Goal: Information Seeking & Learning: Find contact information

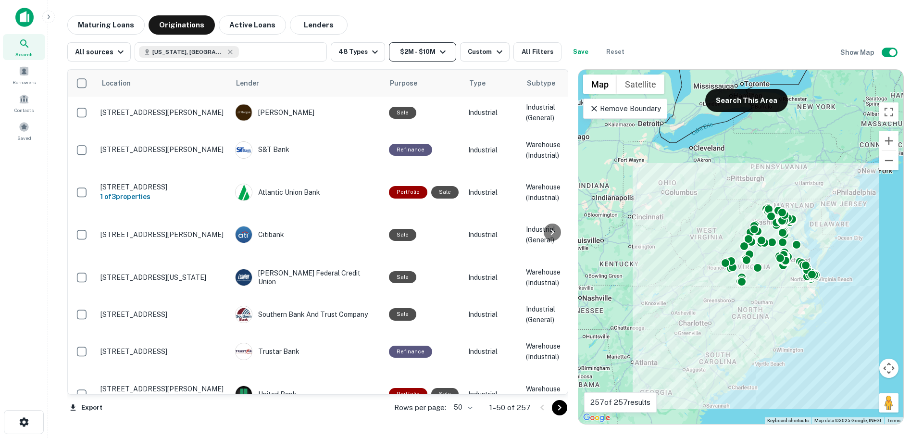
click at [404, 51] on button "$2M - $10M" at bounding box center [422, 51] width 67 height 19
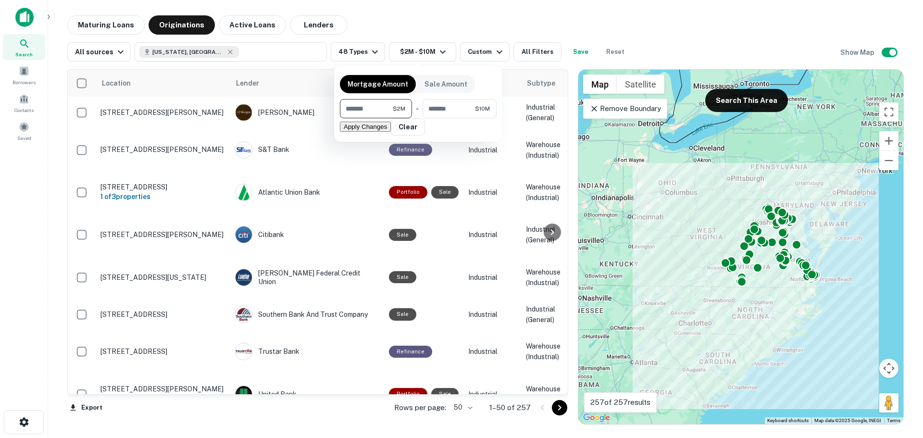
click at [376, 112] on input "*******" at bounding box center [366, 108] width 53 height 19
type input "*******"
click at [390, 132] on button "Apply Changes" at bounding box center [365, 127] width 51 height 10
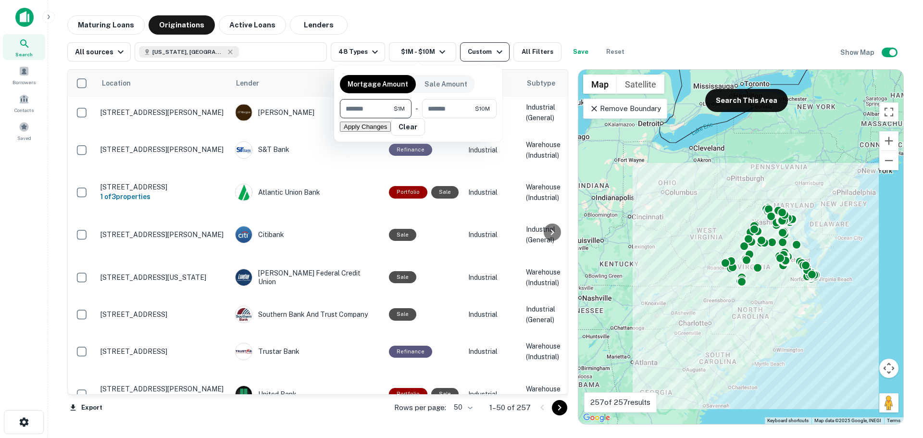
click at [477, 48] on div "Custom" at bounding box center [486, 52] width 37 height 12
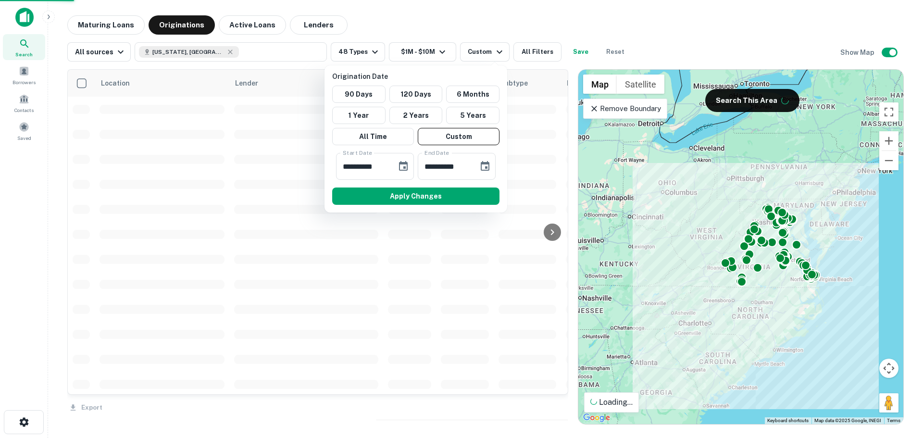
click at [470, 115] on button "5 Years" at bounding box center [472, 115] width 53 height 17
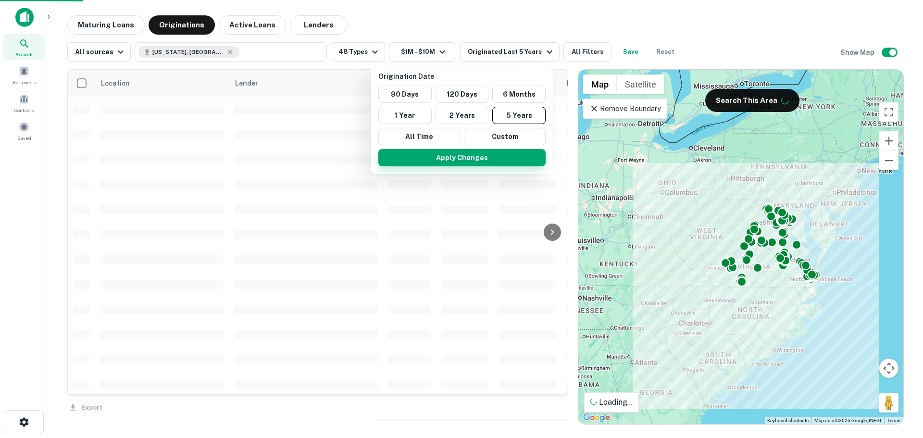
click at [486, 162] on button "Apply Changes" at bounding box center [461, 157] width 167 height 17
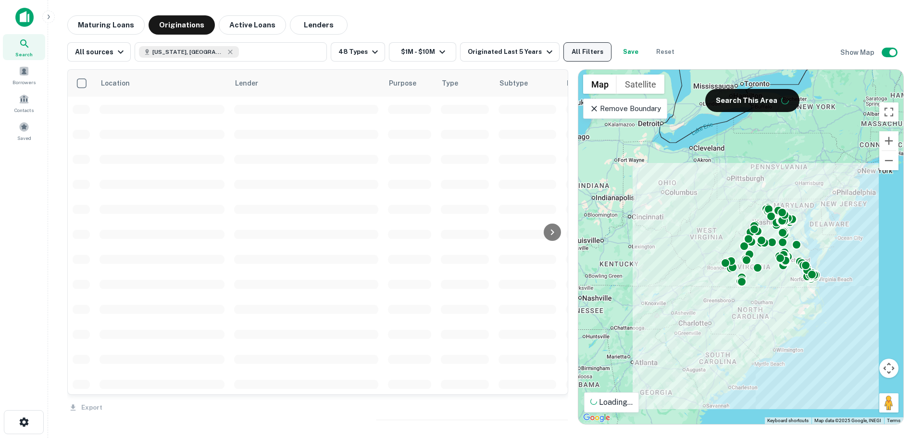
click at [583, 50] on button "All Filters" at bounding box center [587, 51] width 48 height 19
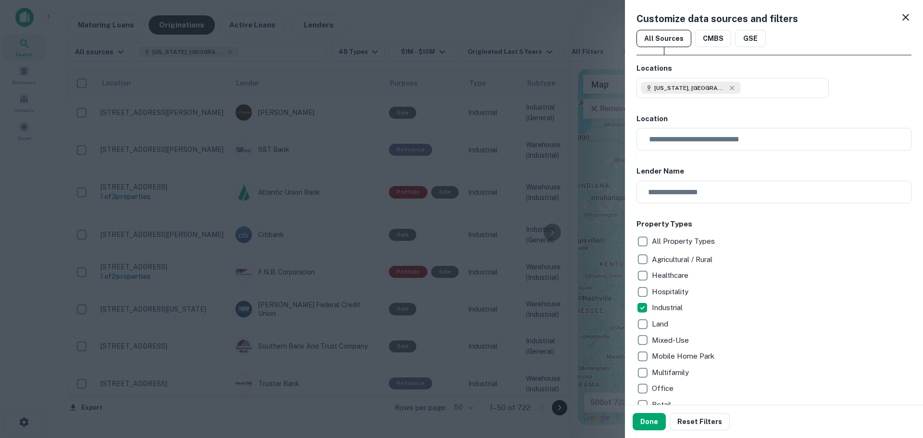
scroll to position [432, 0]
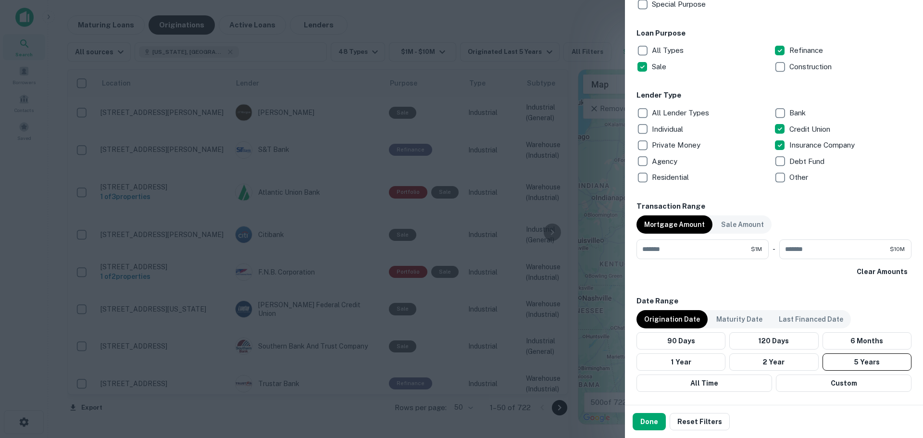
click at [813, 147] on p "Insurance Company" at bounding box center [822, 145] width 67 height 12
click at [657, 423] on button "Done" at bounding box center [648, 421] width 33 height 17
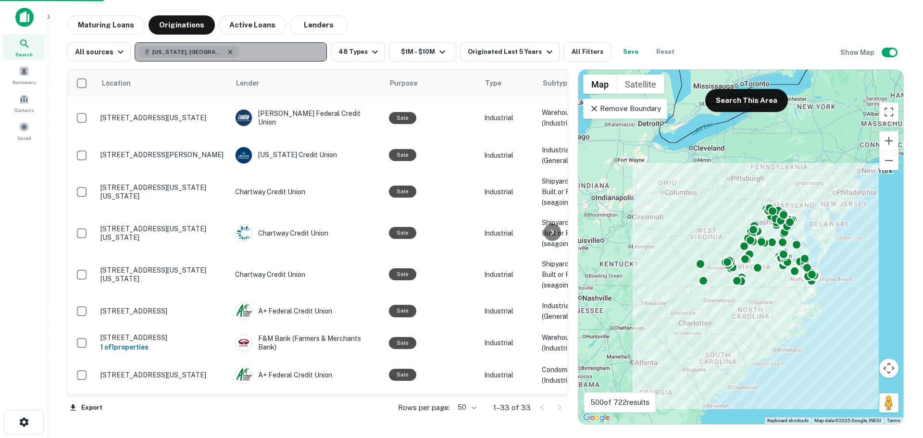
click at [226, 53] on icon "button" at bounding box center [230, 52] width 8 height 8
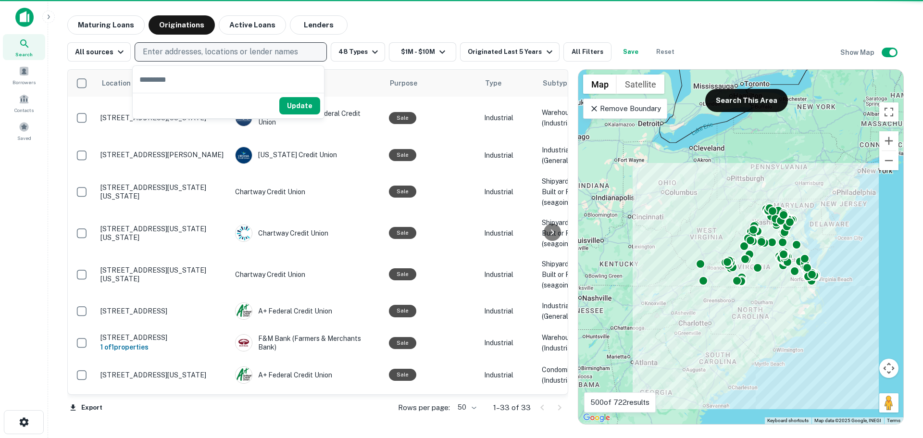
click at [198, 52] on p "Enter addresses, locations or lender names" at bounding box center [220, 52] width 155 height 12
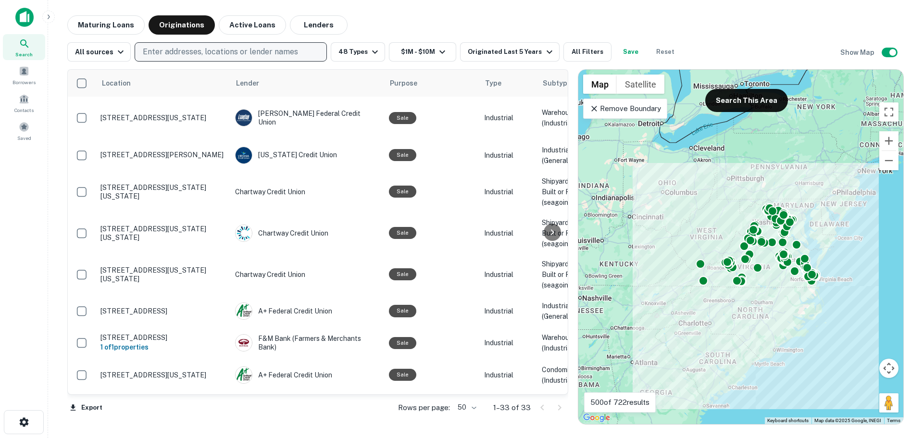
click at [198, 52] on p "Enter addresses, locations or lender names" at bounding box center [220, 52] width 155 height 12
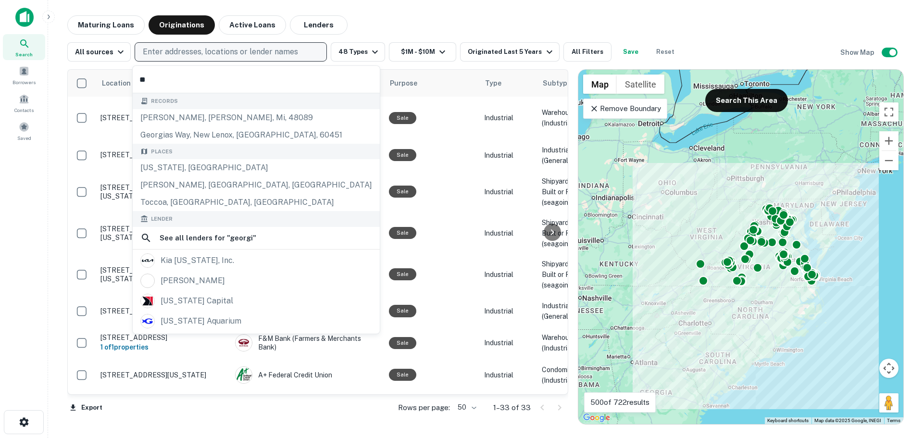
type input "*"
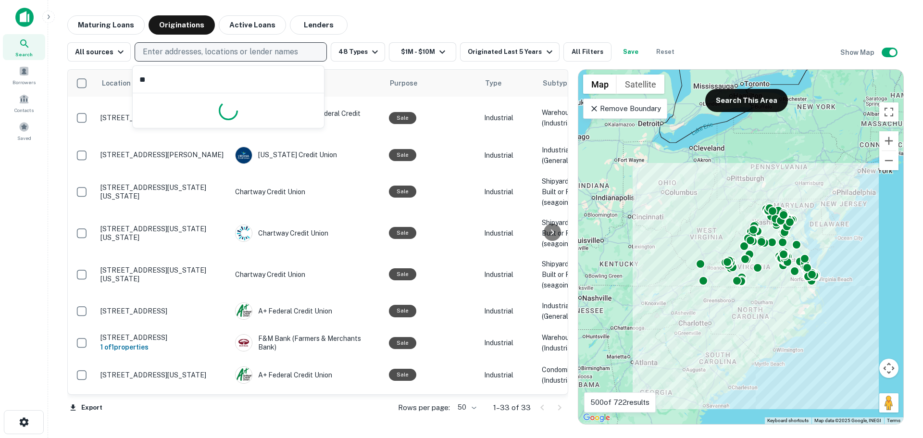
type input "*"
type input "**********"
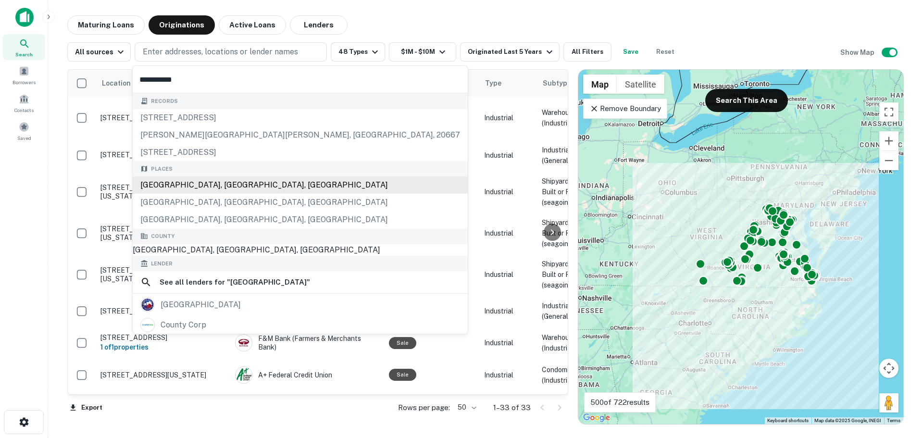
click at [185, 181] on div "Hall County, GA, USA" at bounding box center [300, 184] width 335 height 17
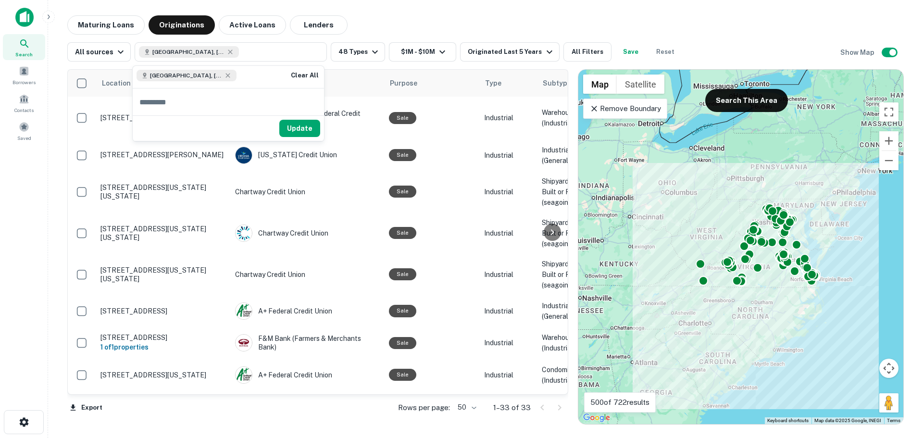
drag, startPoint x: 301, startPoint y: 128, endPoint x: 211, endPoint y: 404, distance: 289.9
click at [301, 128] on button "Update" at bounding box center [299, 128] width 41 height 17
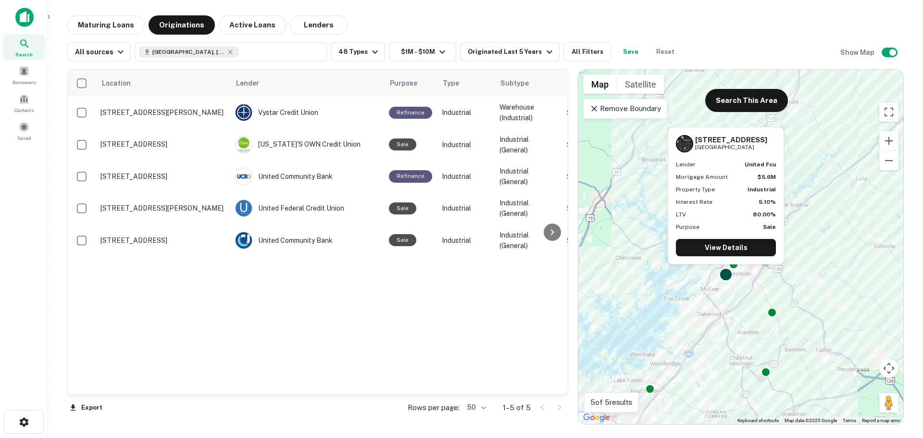
click at [727, 276] on div at bounding box center [726, 274] width 14 height 14
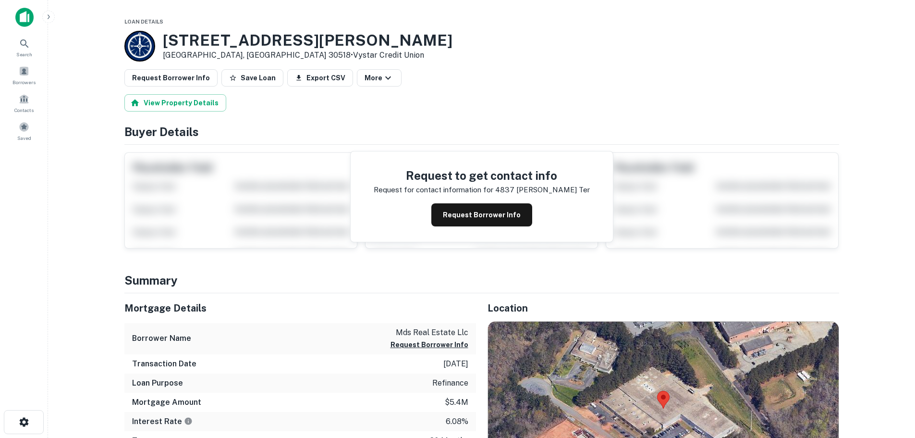
click at [140, 49] on div at bounding box center [139, 46] width 31 height 31
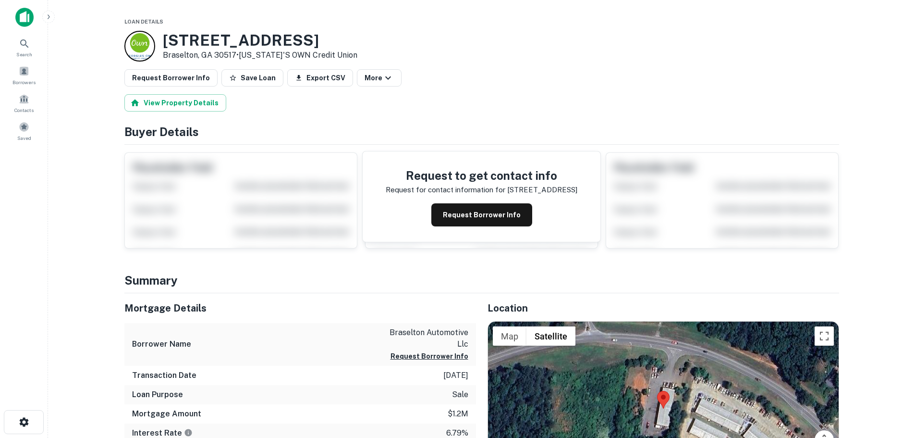
click at [140, 49] on div at bounding box center [139, 46] width 31 height 31
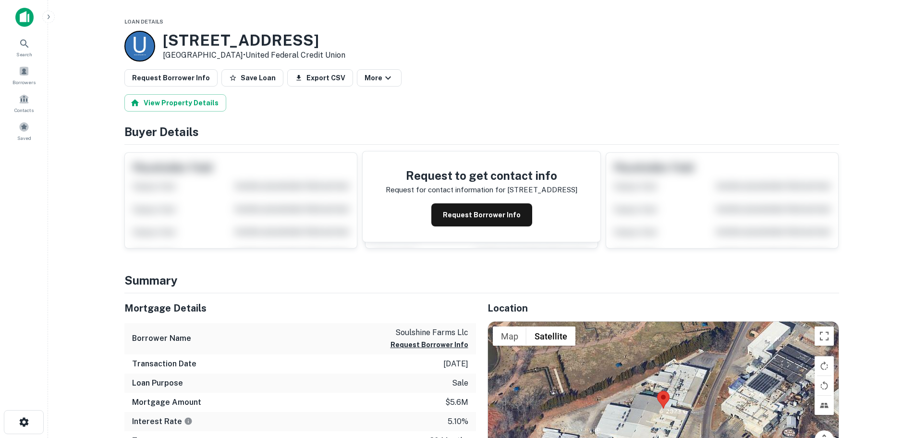
click at [141, 45] on div at bounding box center [139, 46] width 31 height 31
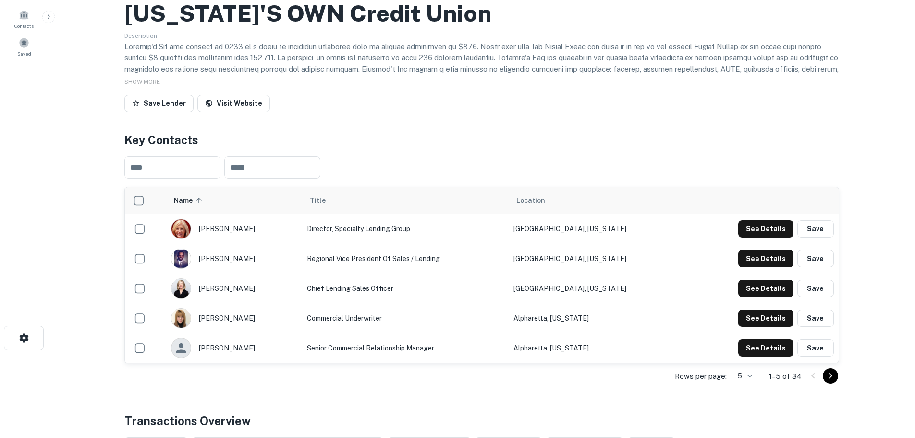
scroll to position [96, 0]
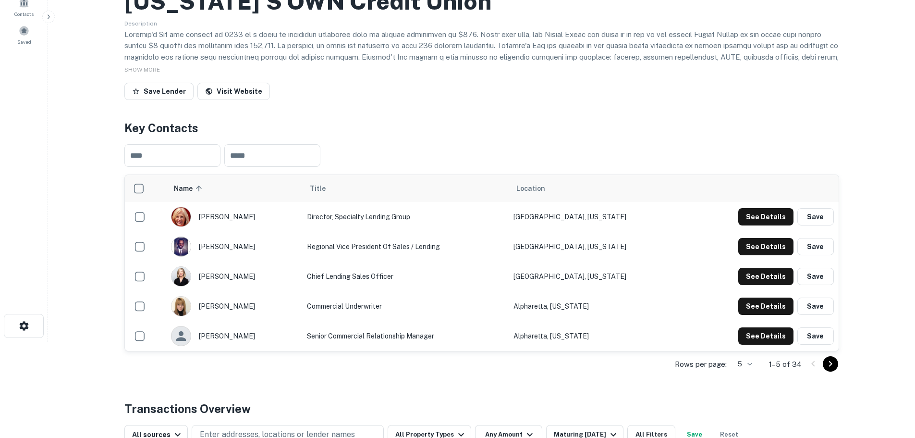
click at [745, 342] on body "Search Borrowers Contacts Saved Back to search Georgia's OWN Credit Union Descr…" at bounding box center [457, 123] width 915 height 438
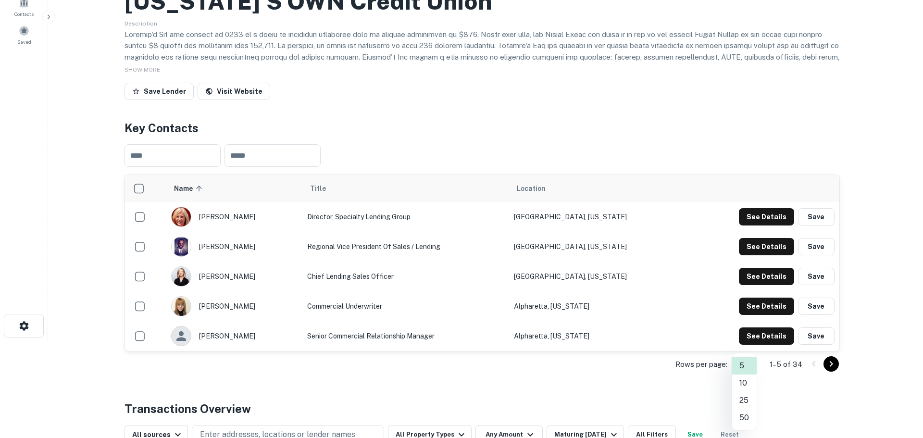
click at [741, 413] on li "50" at bounding box center [743, 417] width 25 height 17
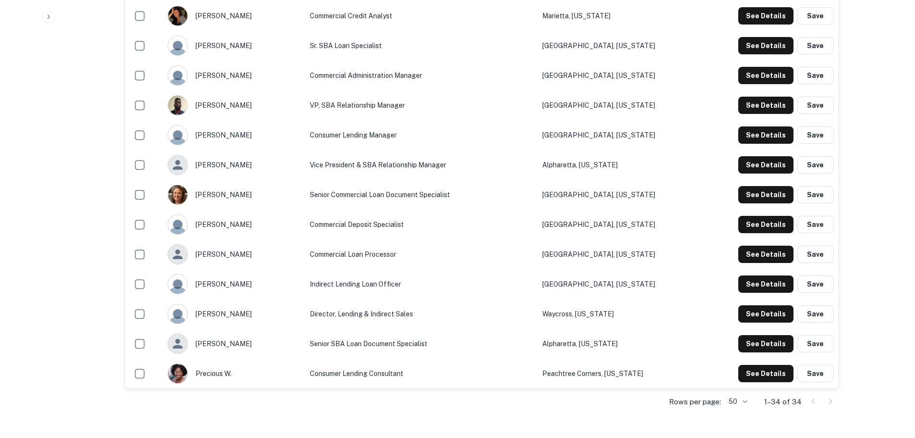
scroll to position [865, 0]
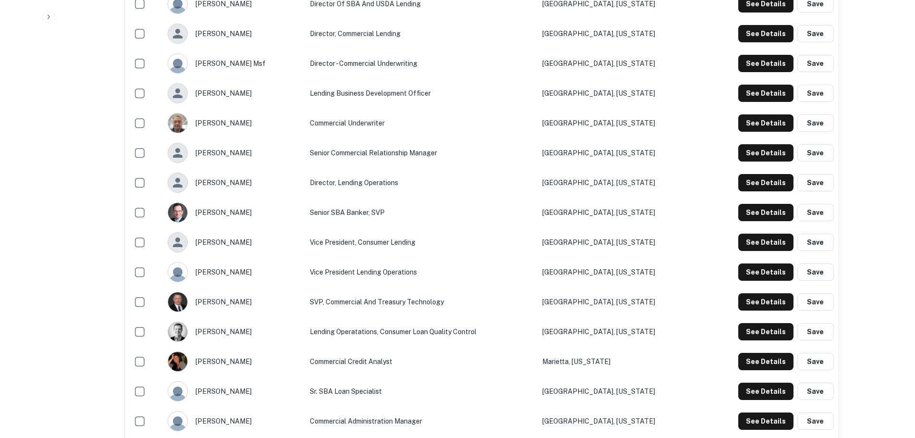
scroll to position [577, 0]
click at [356, 154] on td "Senior Commercial Relationship Manager" at bounding box center [421, 153] width 233 height 30
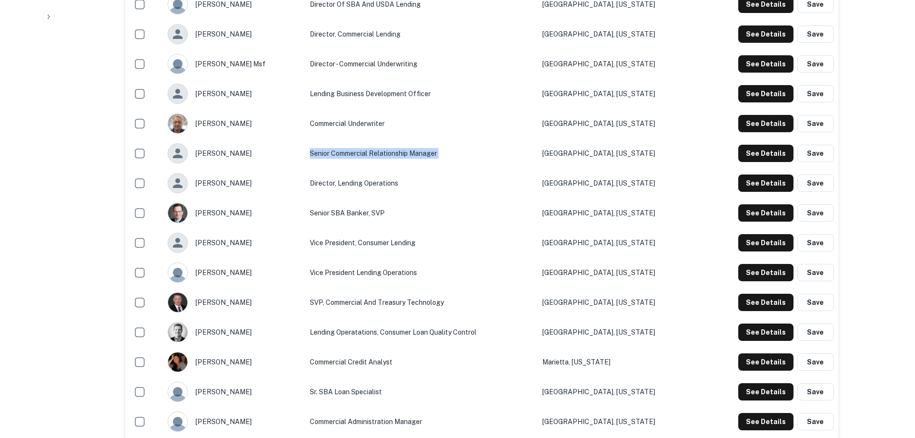
click at [356, 154] on td "Senior Commercial Relationship Manager" at bounding box center [421, 153] width 233 height 30
click at [739, 155] on div "See Details Save" at bounding box center [768, 153] width 129 height 17
click at [767, 157] on button "See Details" at bounding box center [766, 153] width 55 height 17
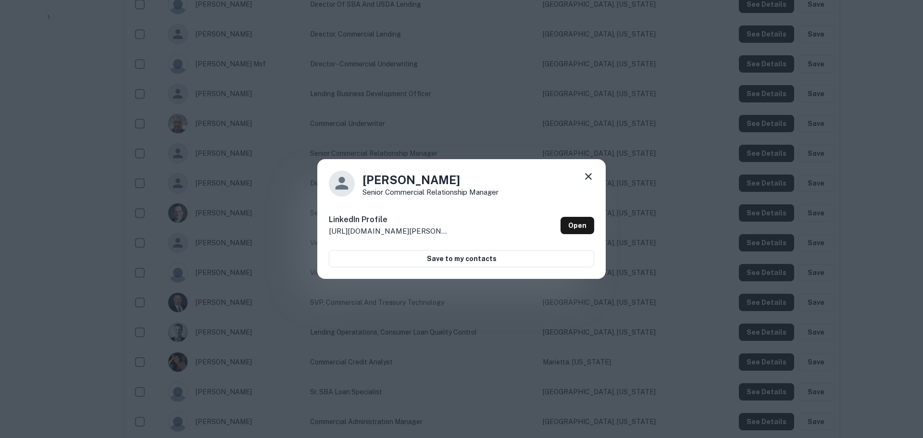
click at [593, 173] on icon at bounding box center [588, 177] width 12 height 12
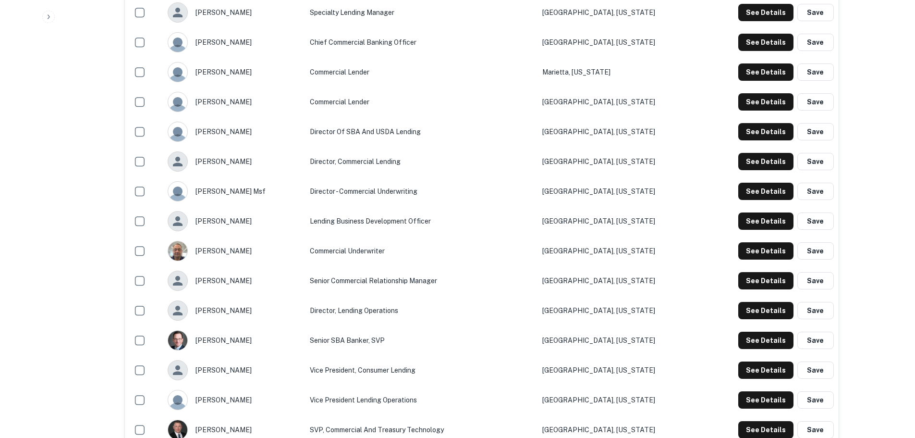
scroll to position [432, 0]
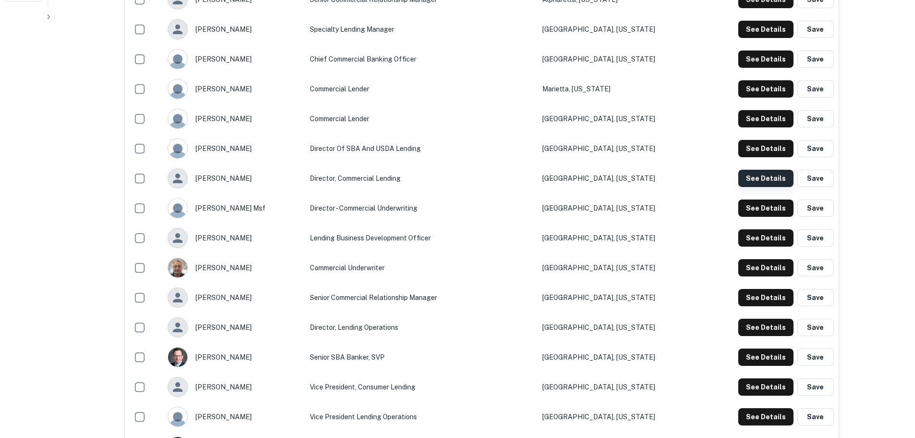
click at [752, 178] on button "See Details" at bounding box center [766, 178] width 55 height 17
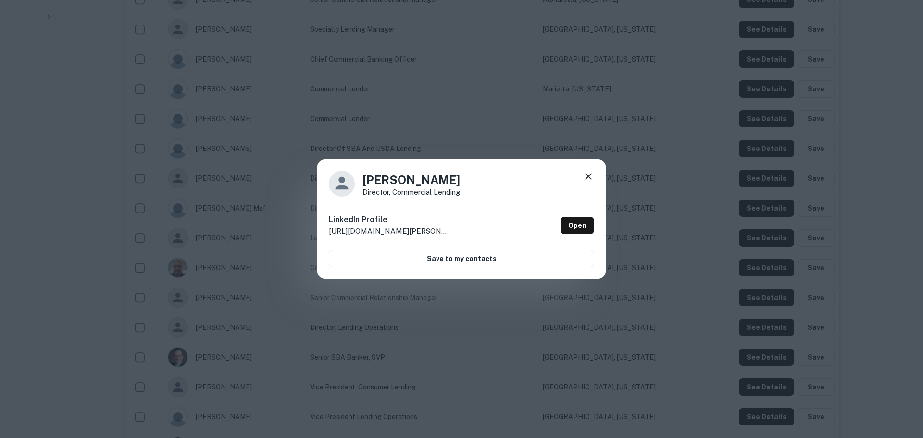
click at [588, 175] on icon at bounding box center [588, 176] width 7 height 7
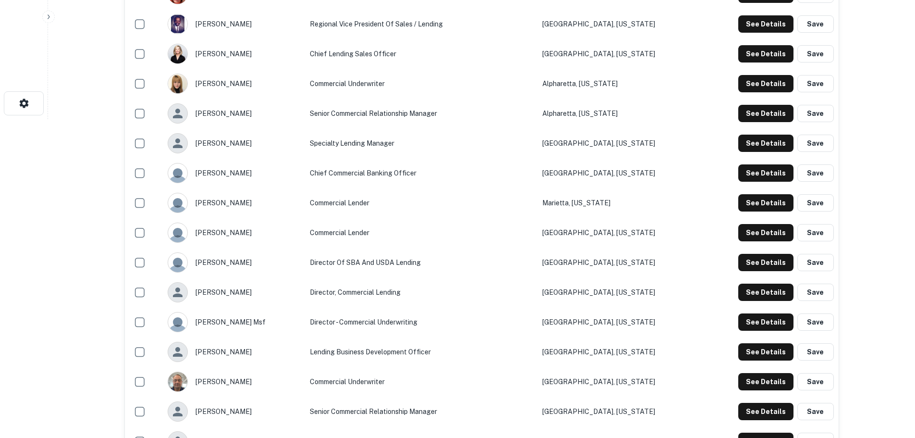
scroll to position [288, 0]
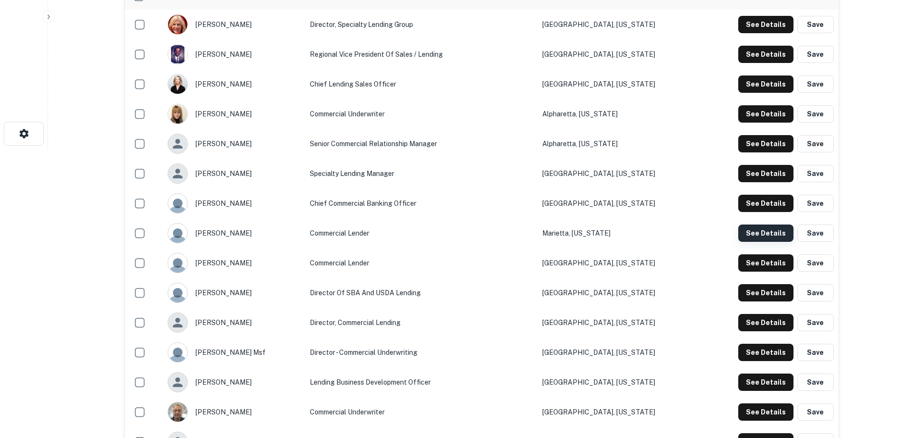
click at [754, 231] on button "See Details" at bounding box center [766, 232] width 55 height 17
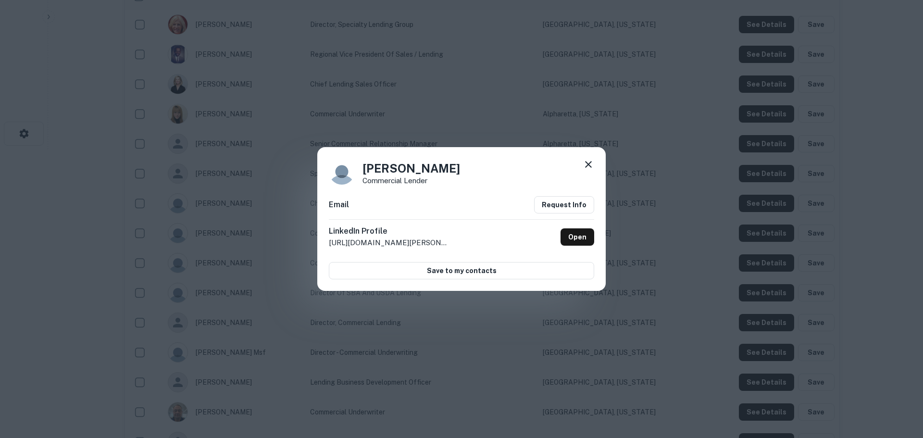
click at [586, 165] on icon at bounding box center [588, 165] width 12 height 12
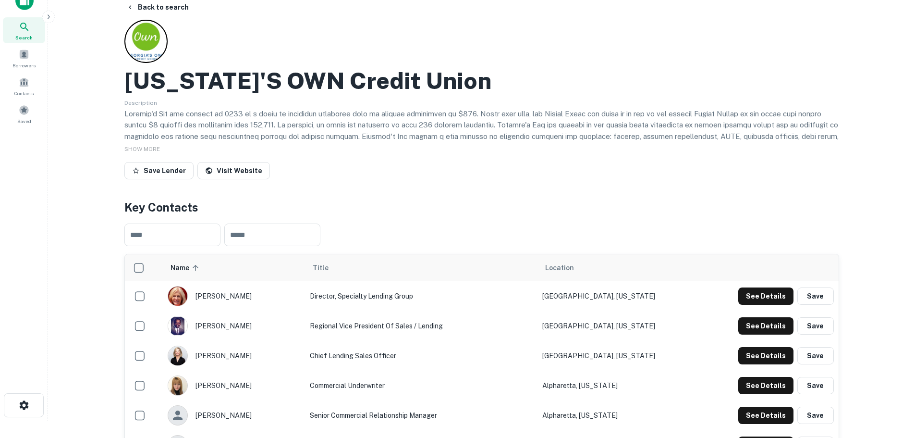
scroll to position [0, 0]
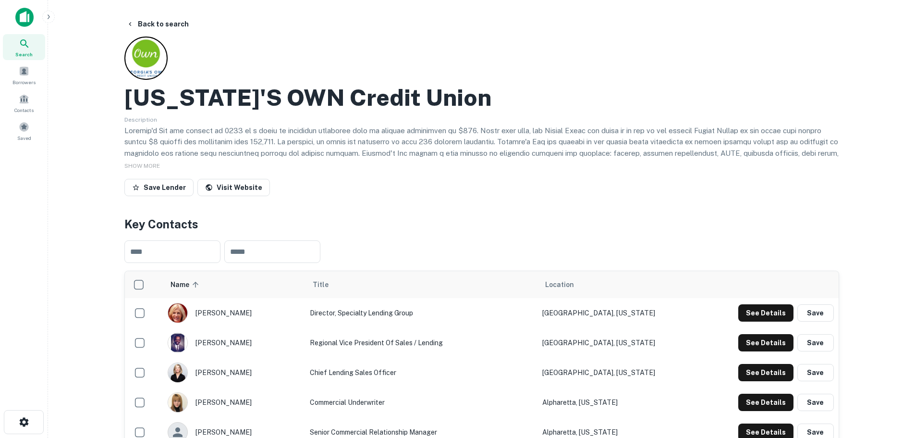
click at [211, 106] on h2 "Georgia's OWN Credit Union" at bounding box center [307, 98] width 367 height 28
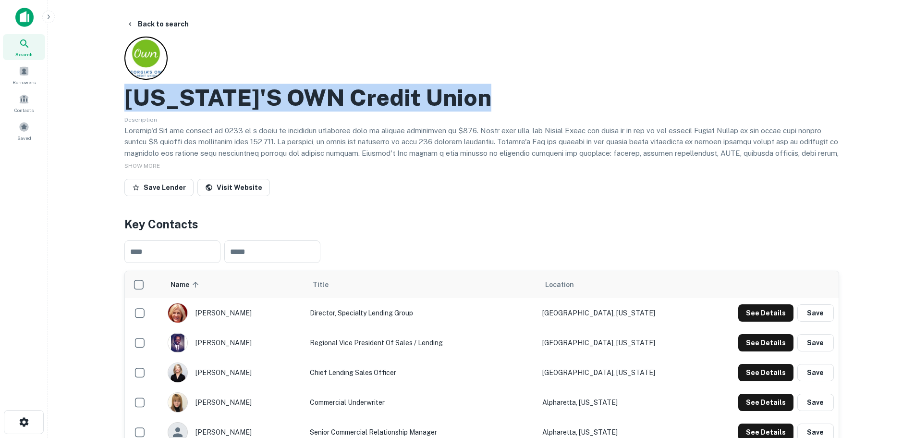
click at [211, 106] on h2 "Georgia's OWN Credit Union" at bounding box center [307, 98] width 367 height 28
copy h2 "Georgia's OWN Credit Union"
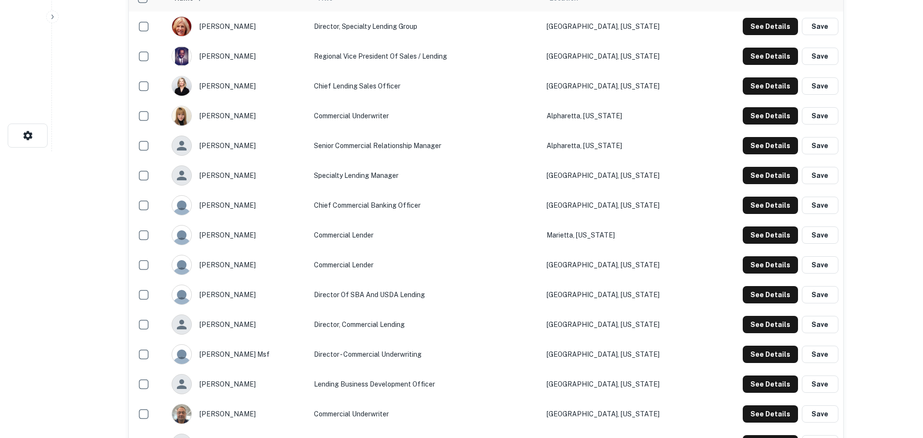
scroll to position [384, 0]
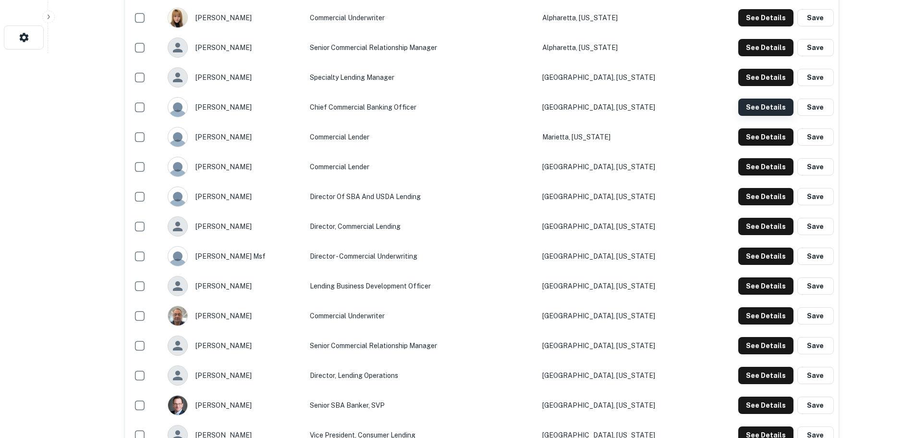
click at [771, 109] on button "See Details" at bounding box center [766, 107] width 55 height 17
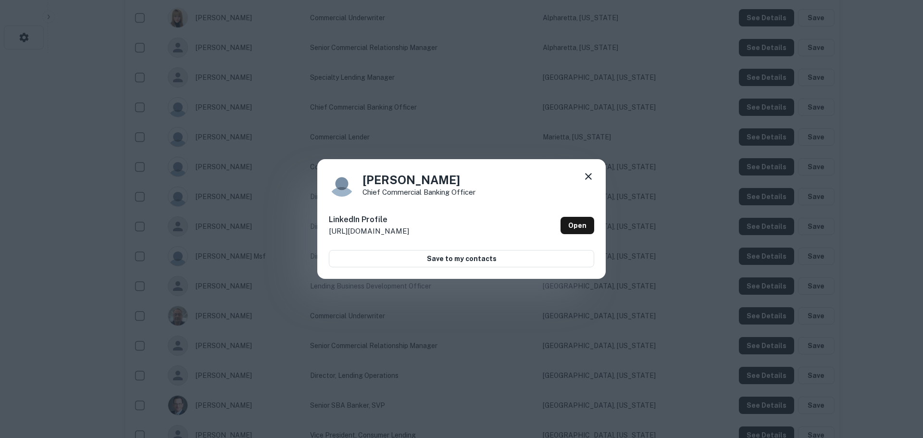
click at [586, 173] on icon at bounding box center [588, 177] width 12 height 12
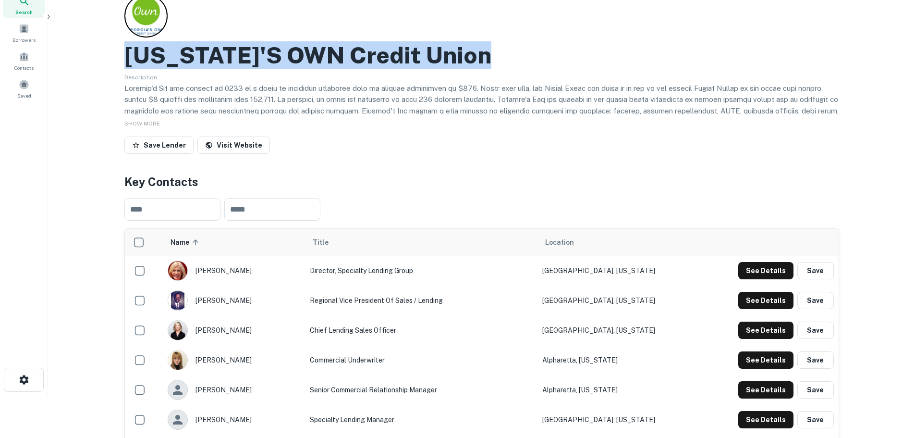
scroll to position [0, 0]
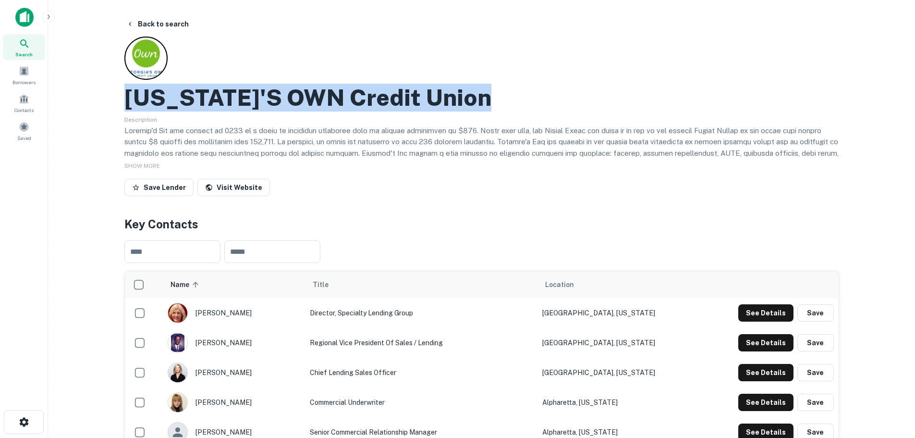
click at [291, 99] on h2 "Georgia's OWN Credit Union" at bounding box center [307, 98] width 367 height 28
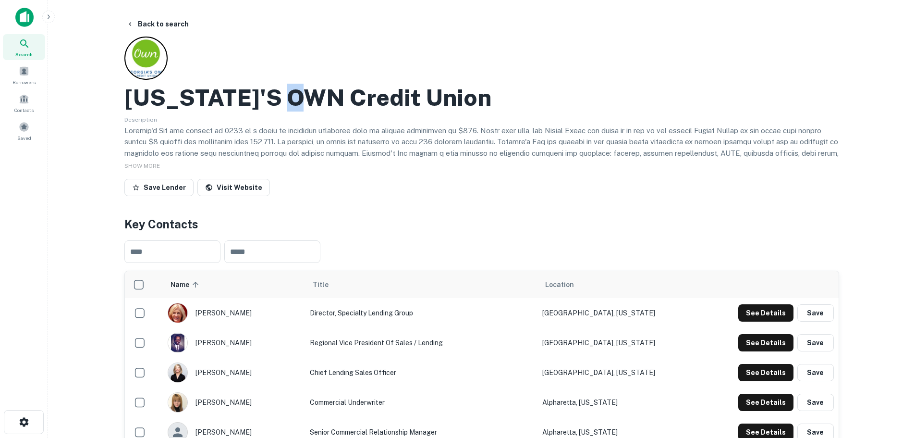
click at [291, 99] on h2 "Georgia's OWN Credit Union" at bounding box center [307, 98] width 367 height 28
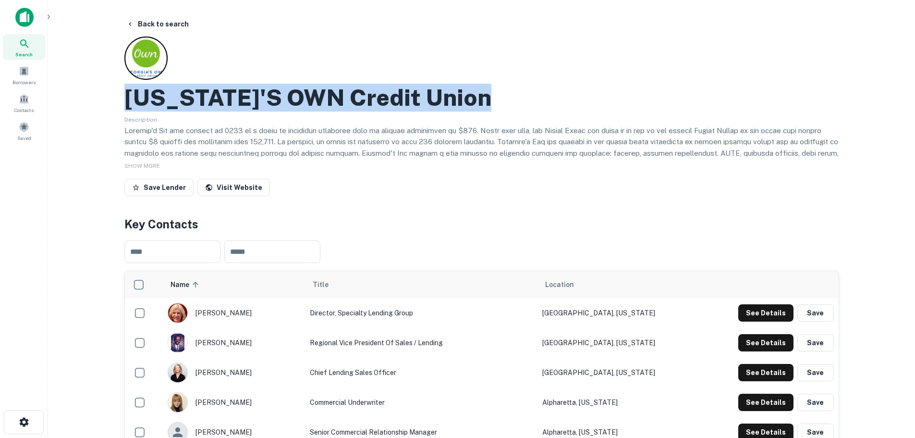
click at [291, 99] on h2 "Georgia's OWN Credit Union" at bounding box center [307, 98] width 367 height 28
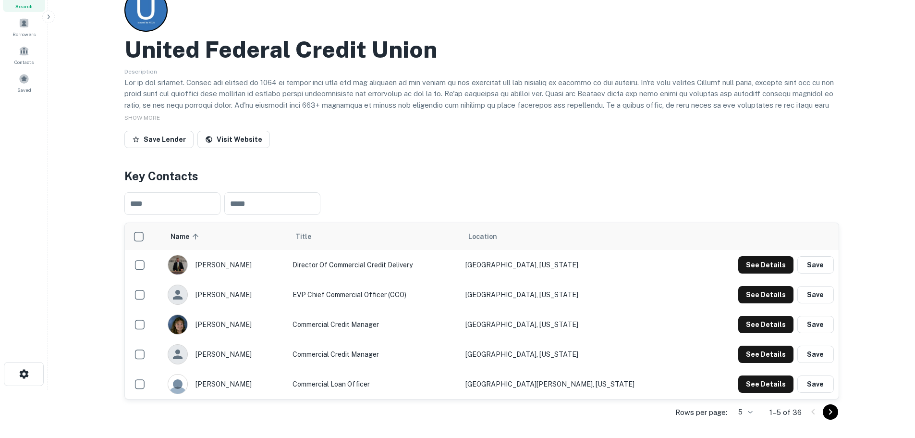
scroll to position [240, 0]
